Goal: Find specific page/section: Find specific page/section

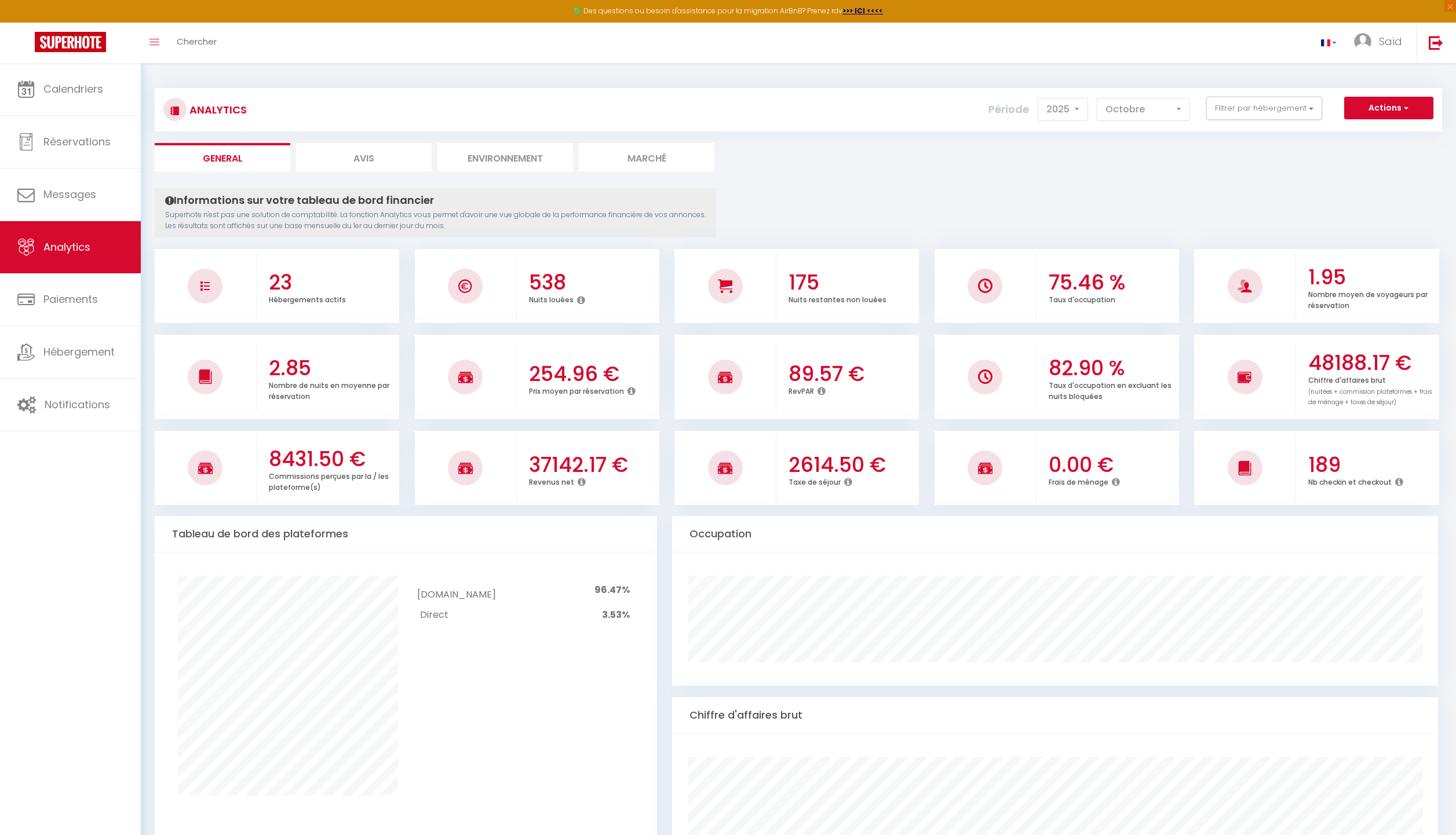
select select "2025"
select select "10"
click at [84, 79] on link "Calendriers" at bounding box center [70, 89] width 141 height 52
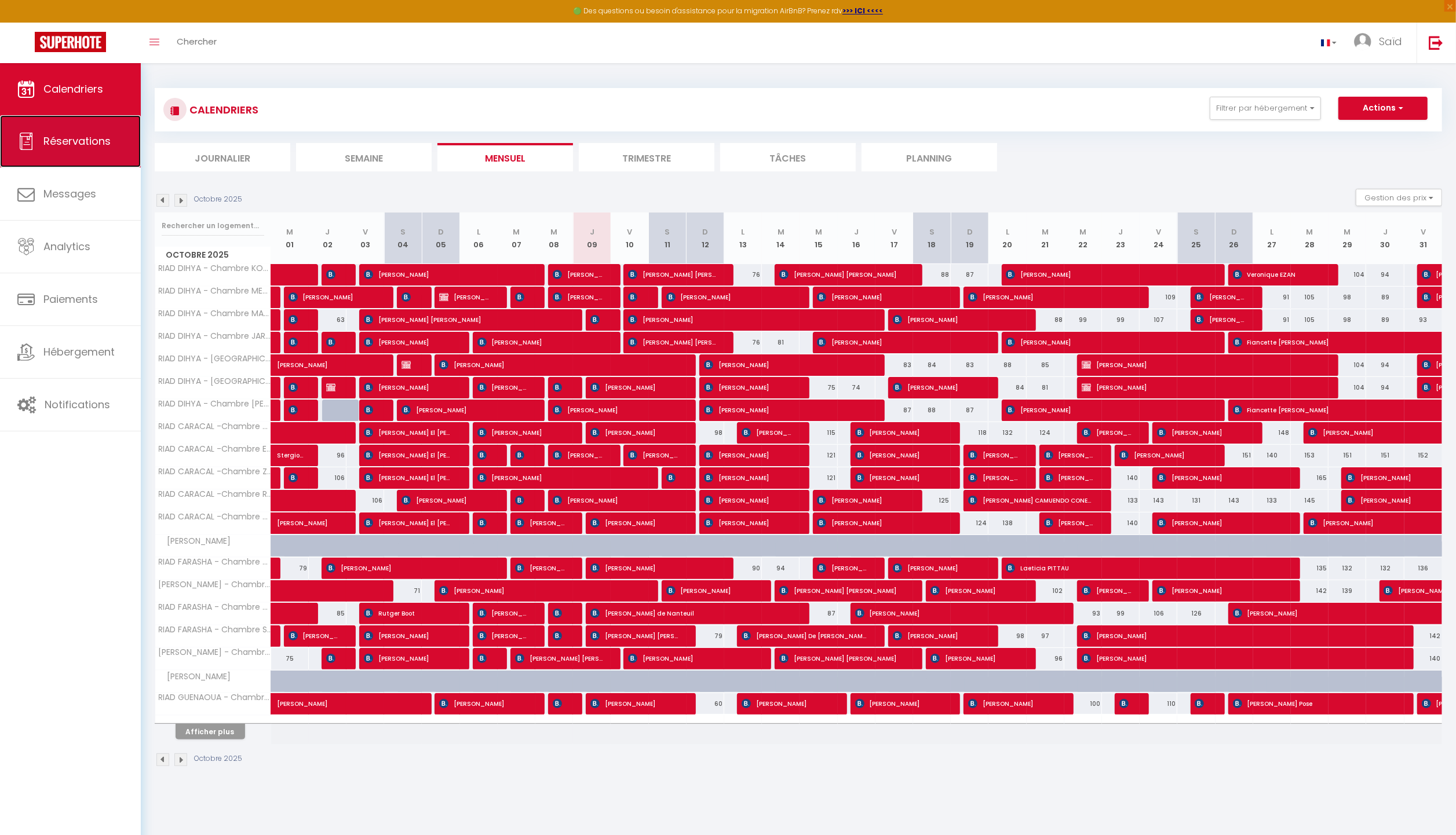
click at [52, 156] on link "Réservations" at bounding box center [70, 141] width 141 height 52
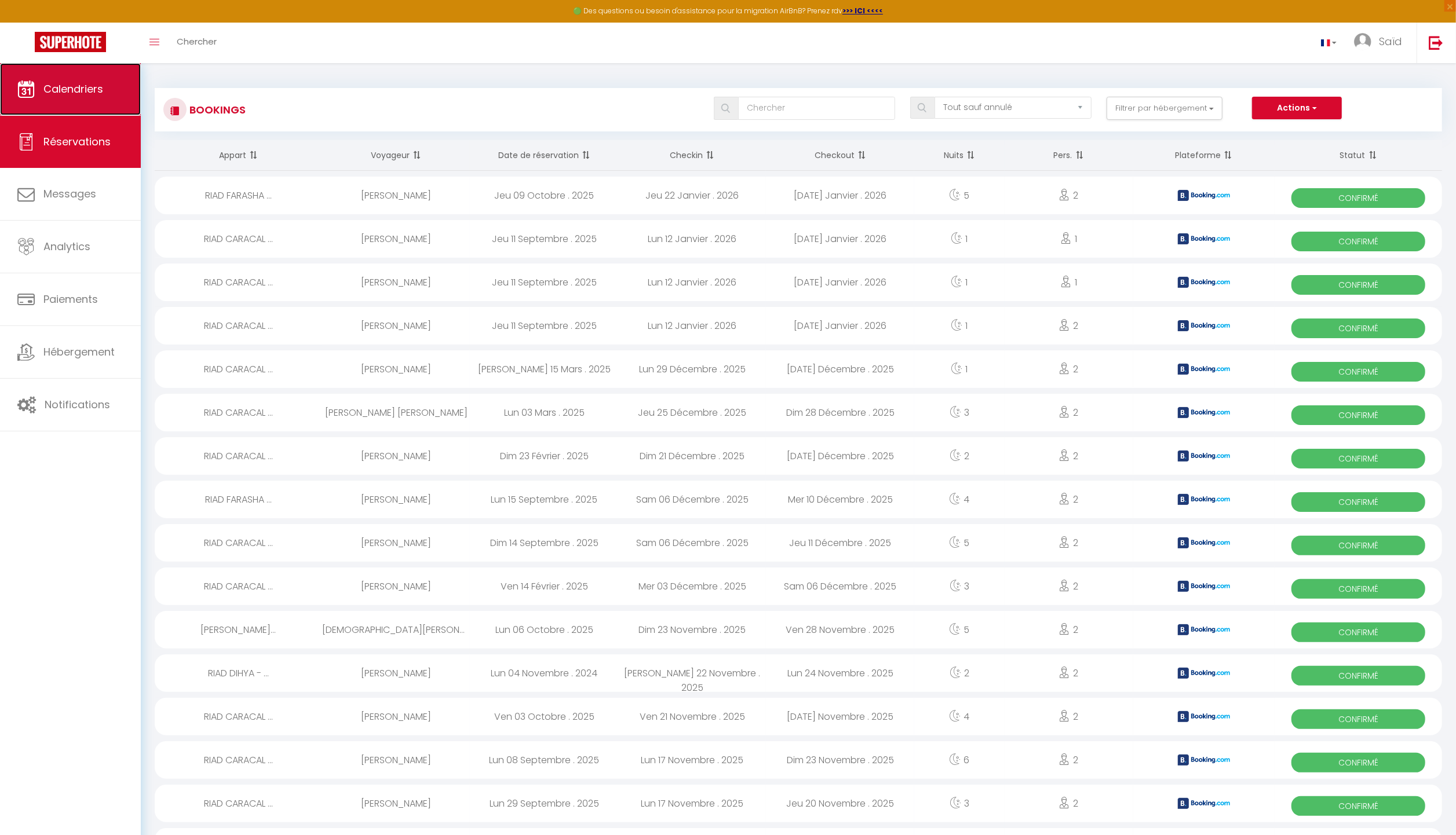
click at [91, 87] on span "Calendriers" at bounding box center [74, 89] width 60 height 15
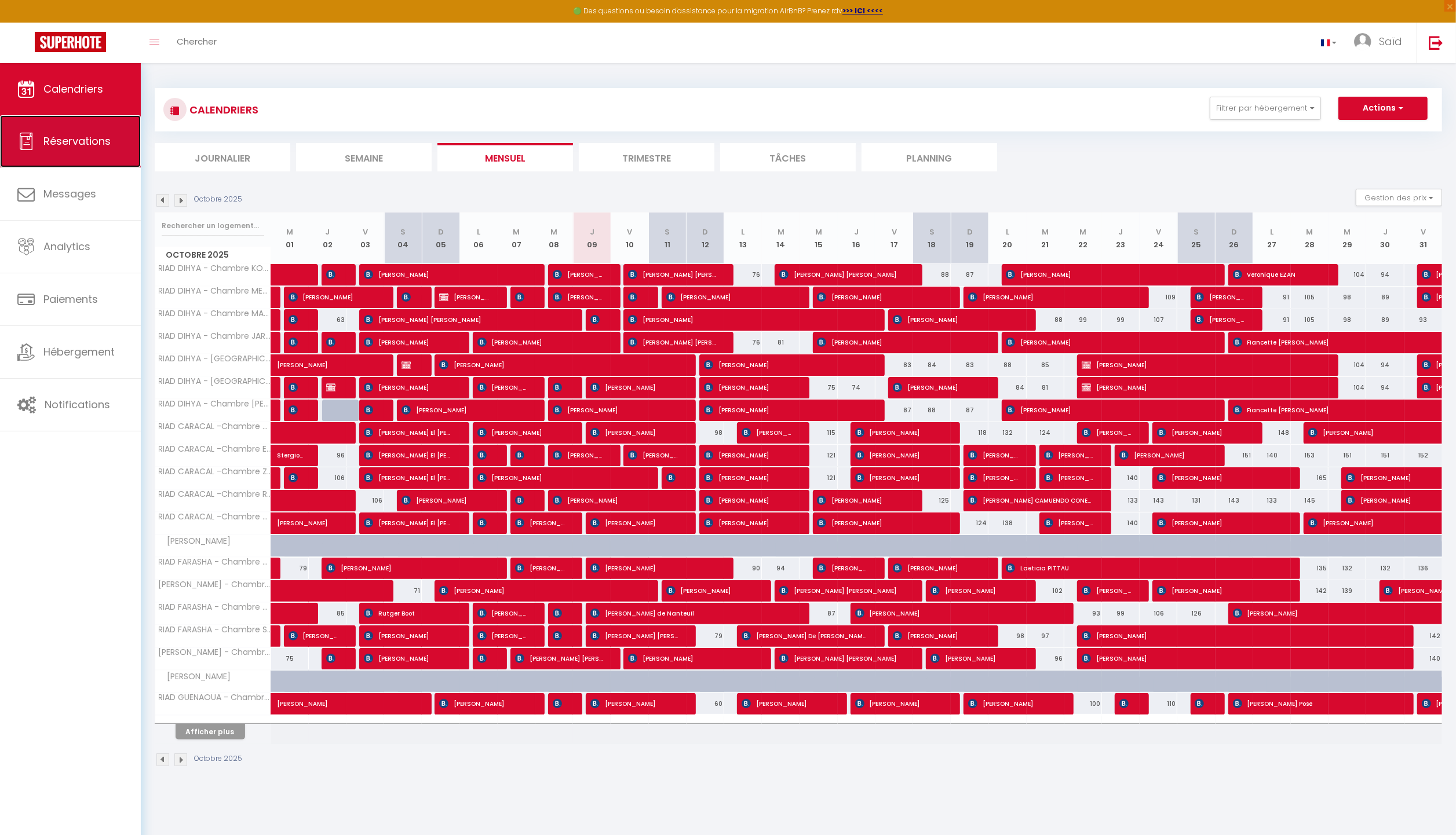
click at [63, 137] on span "Réservations" at bounding box center [77, 141] width 67 height 15
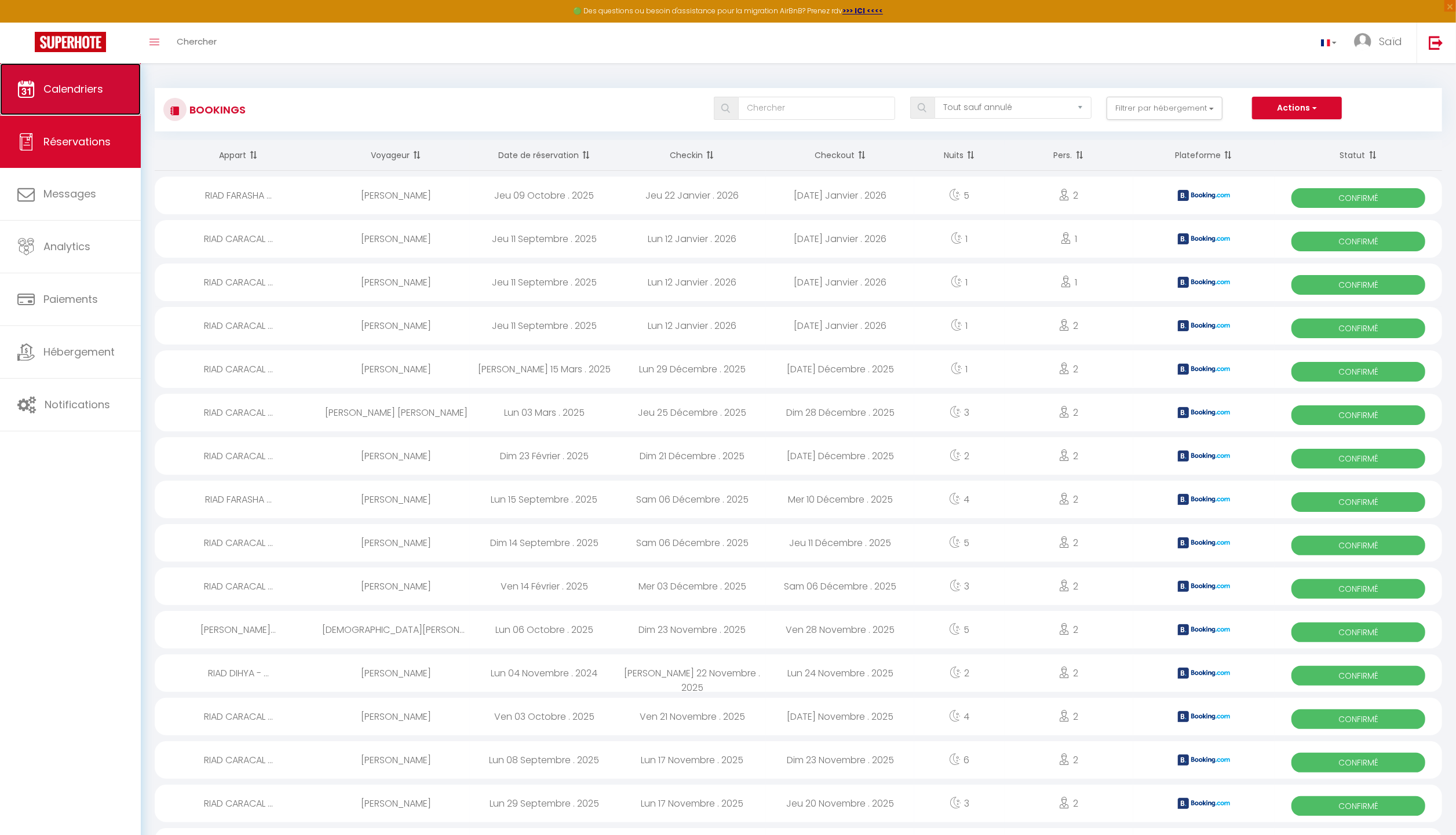
click at [70, 83] on span "Calendriers" at bounding box center [74, 89] width 60 height 15
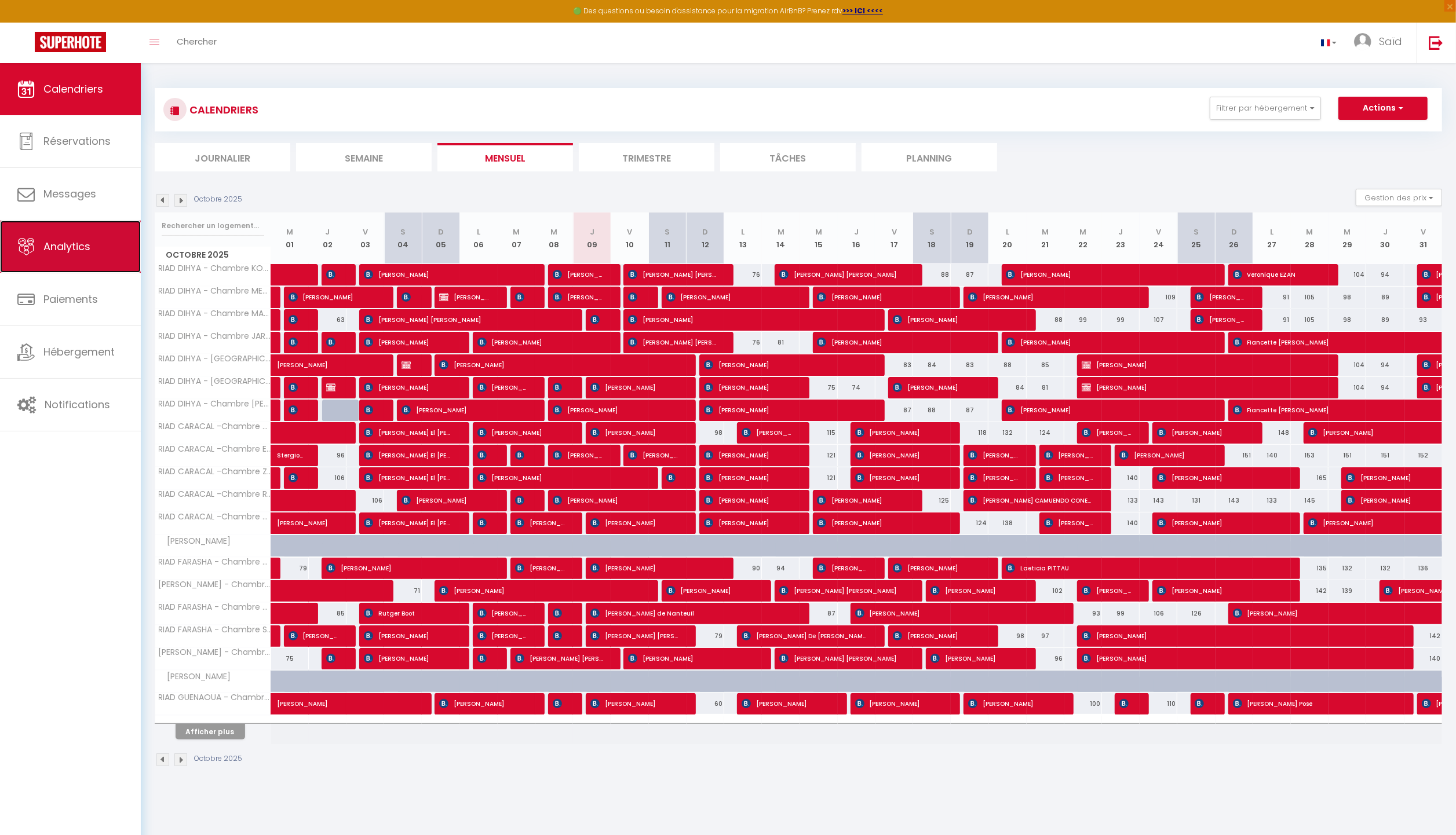
click at [66, 236] on link "Analytics" at bounding box center [70, 246] width 141 height 52
select select "2025"
select select "10"
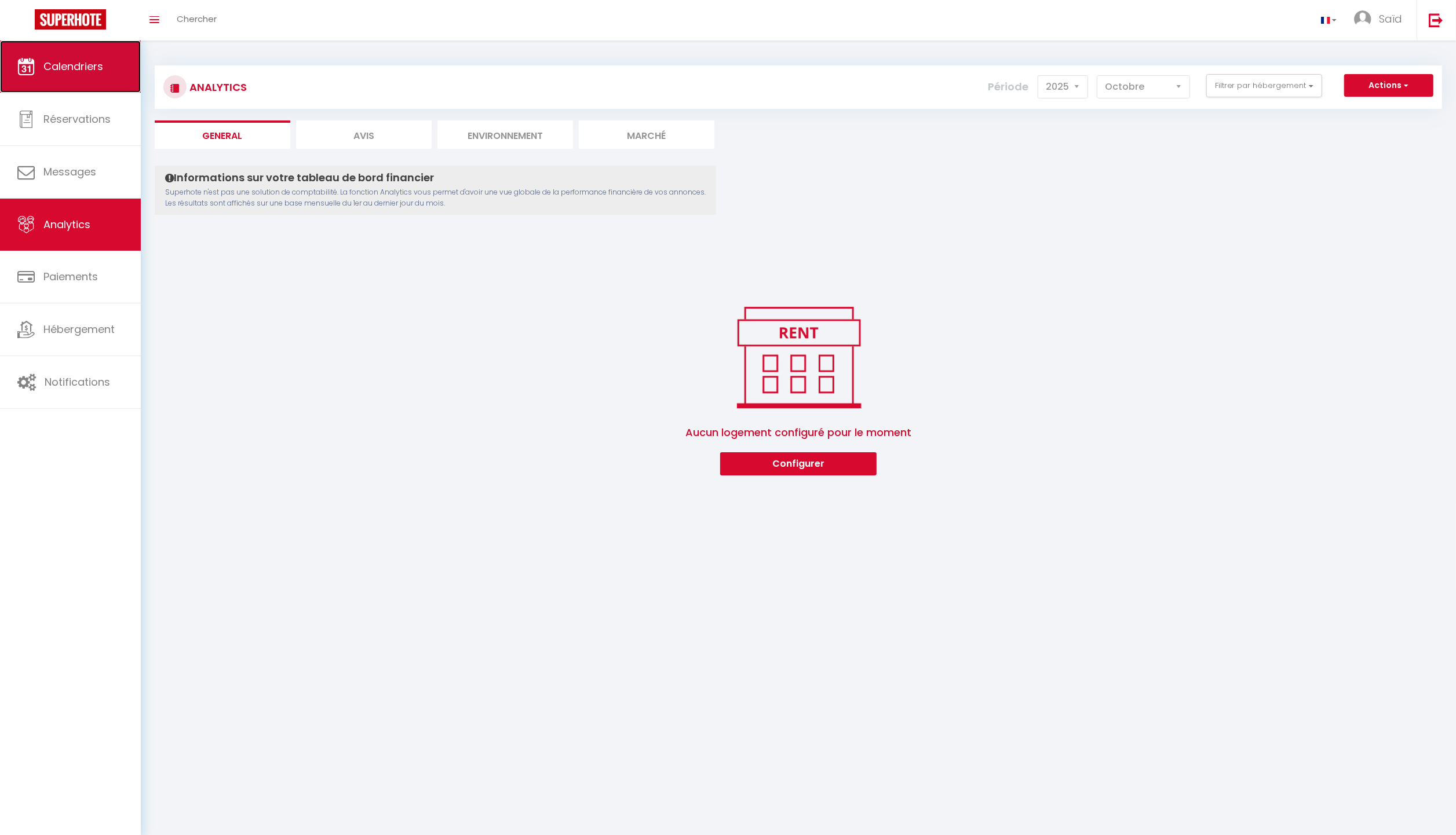
click at [79, 65] on span "Calendriers" at bounding box center [74, 66] width 60 height 15
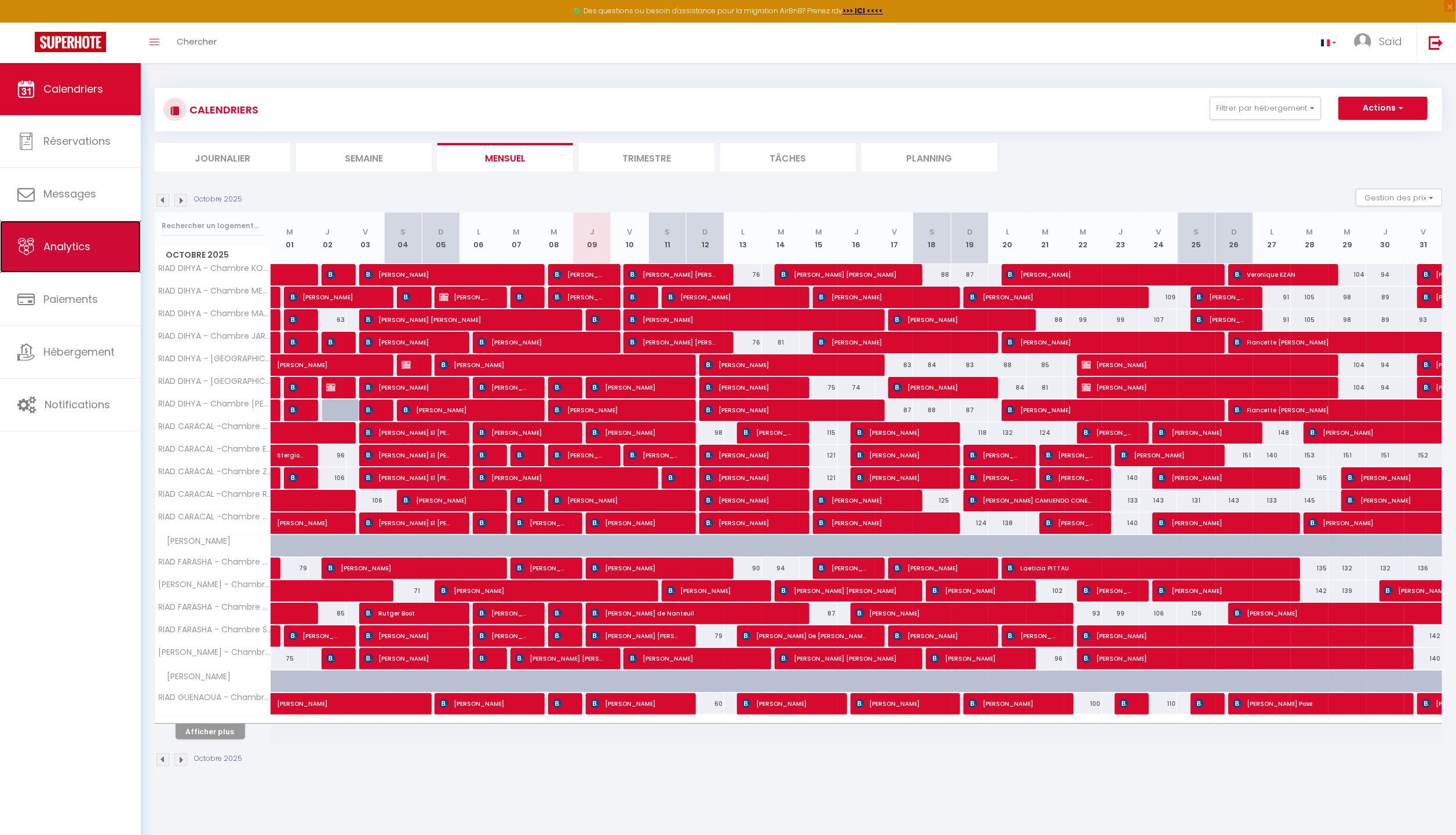
click at [98, 251] on link "Analytics" at bounding box center [70, 246] width 141 height 52
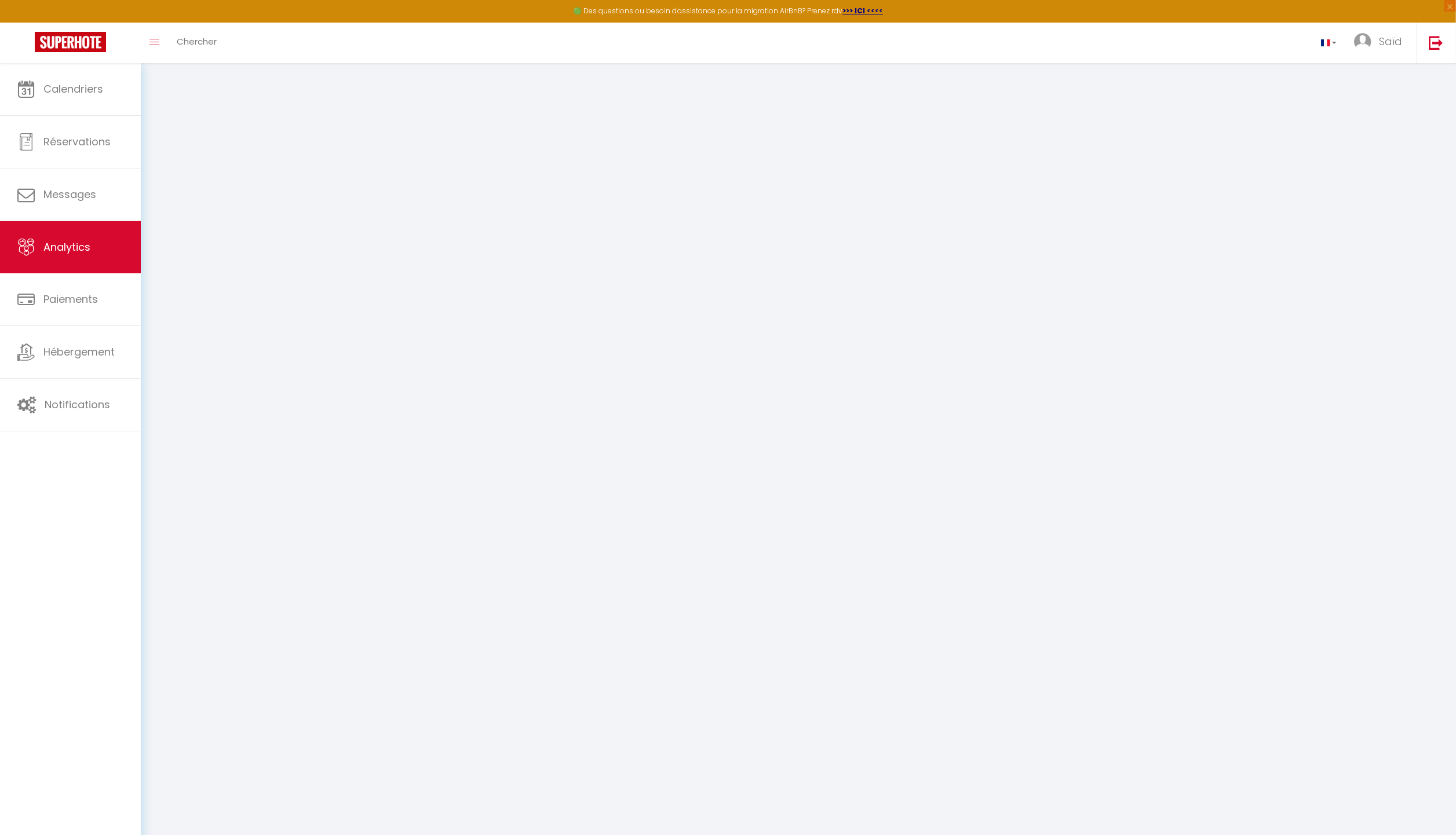
select select "2025"
select select "10"
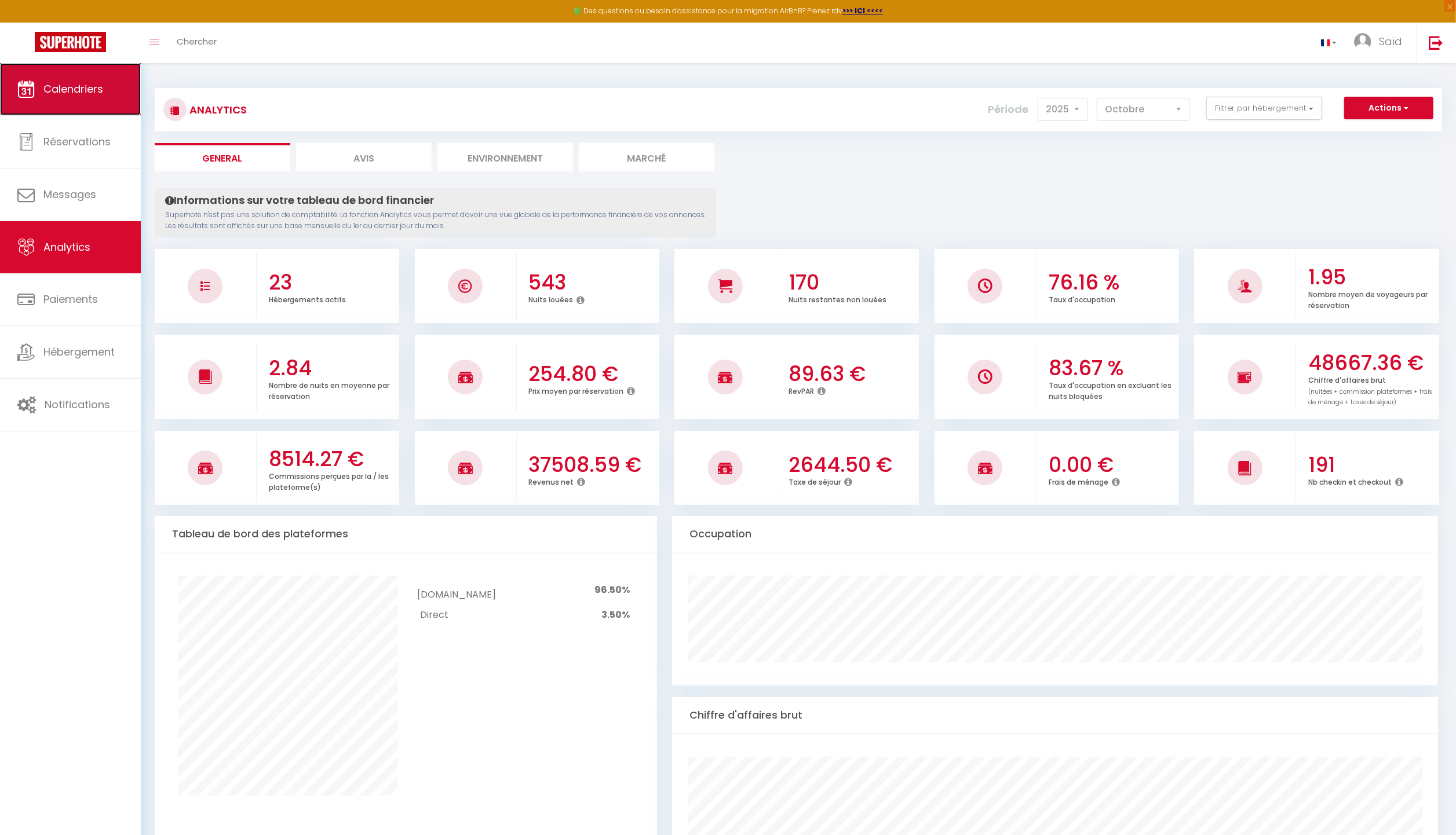
click at [113, 78] on link "Calendriers" at bounding box center [70, 89] width 141 height 52
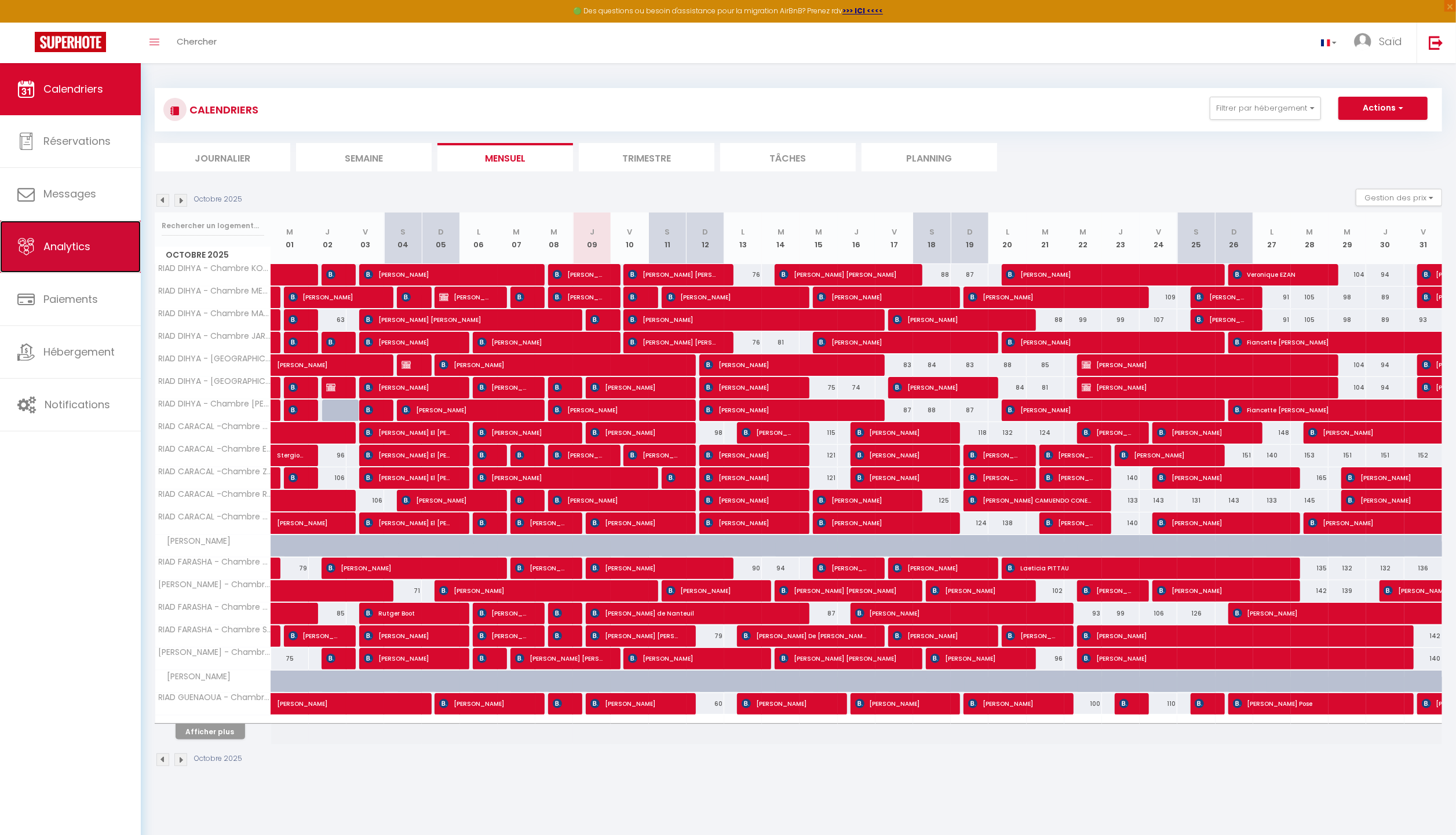
click at [84, 241] on span "Analytics" at bounding box center [67, 246] width 47 height 15
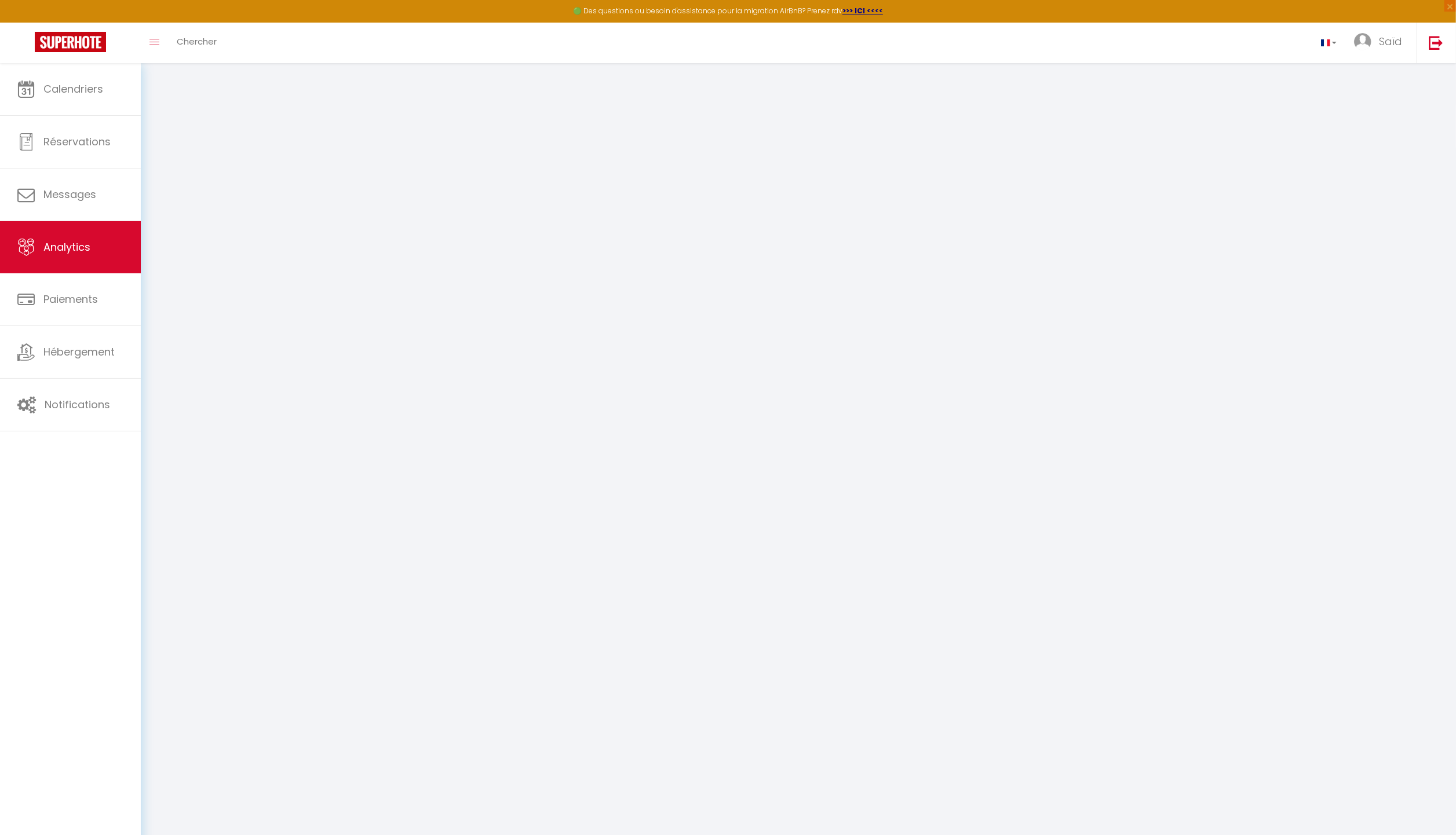
select select "2025"
select select "10"
